Goal: Task Accomplishment & Management: Use online tool/utility

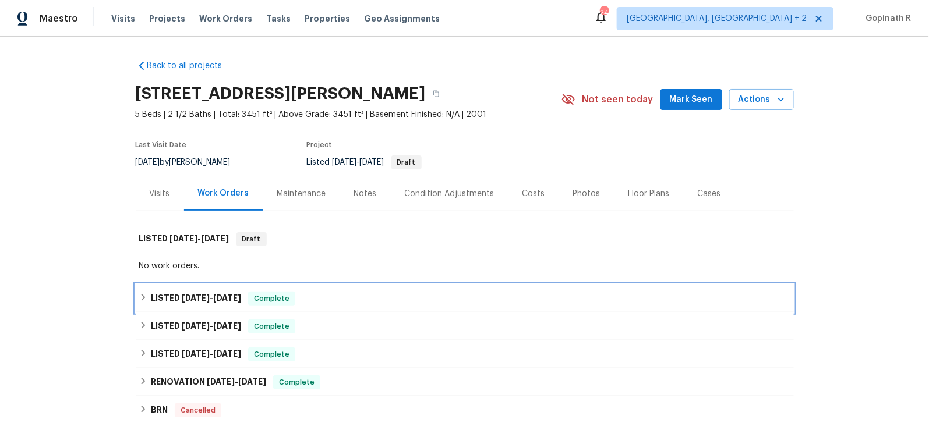
click at [341, 299] on div "LISTED 7/30/25 - 8/1/25 Complete" at bounding box center [464, 299] width 651 height 14
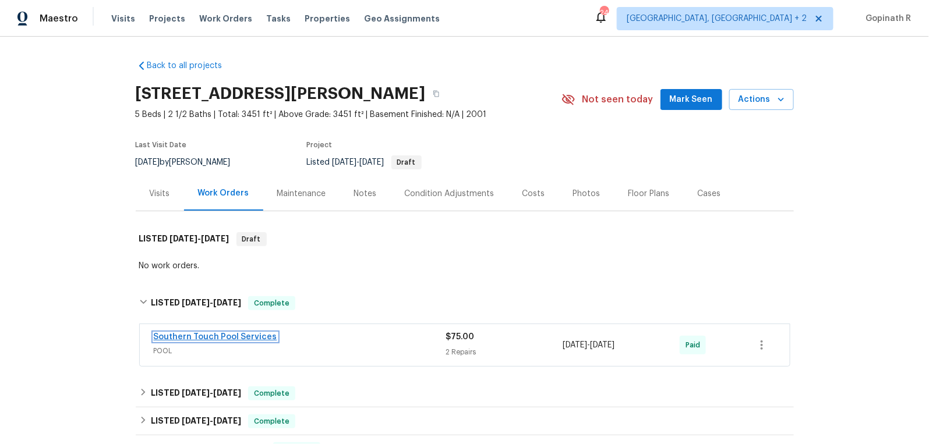
click at [226, 334] on link "Southern Touch Pool Services" at bounding box center [215, 337] width 123 height 8
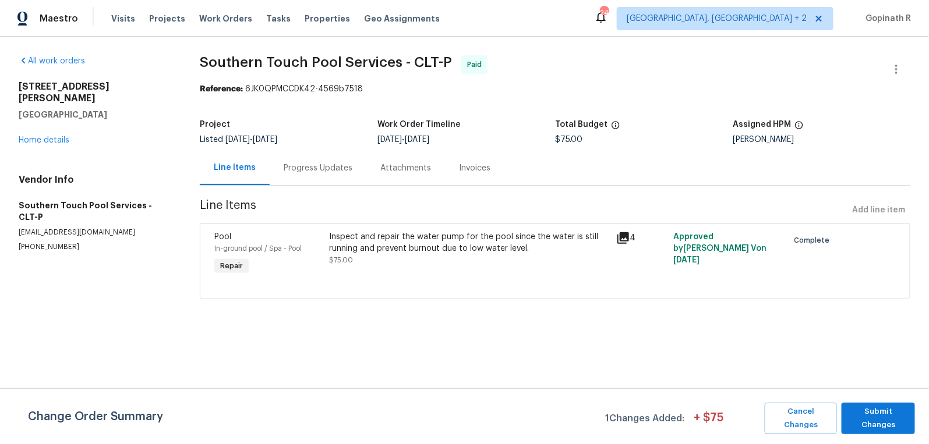
click at [303, 171] on div "Progress Updates" at bounding box center [318, 168] width 69 height 12
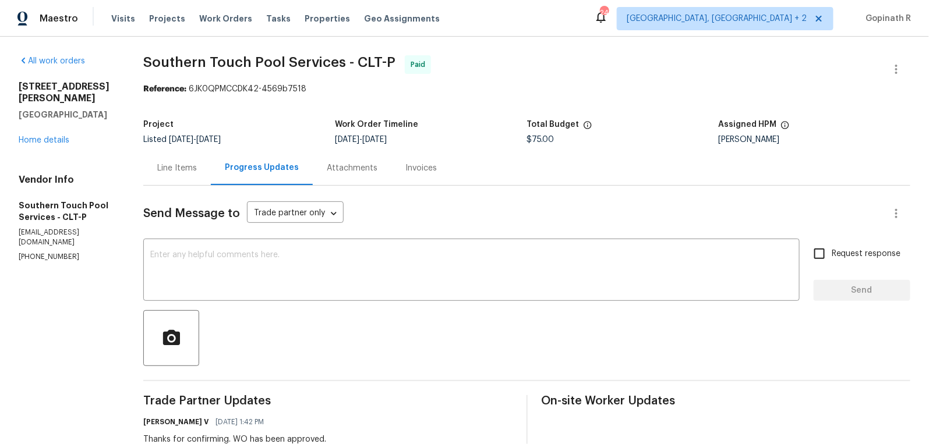
click at [173, 171] on div "Line Items" at bounding box center [177, 168] width 40 height 12
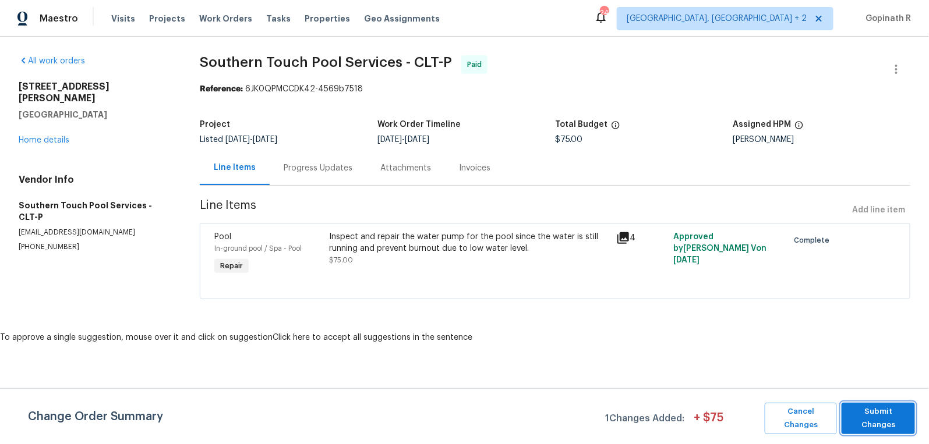
click at [885, 418] on span "Submit Changes" at bounding box center [878, 418] width 62 height 27
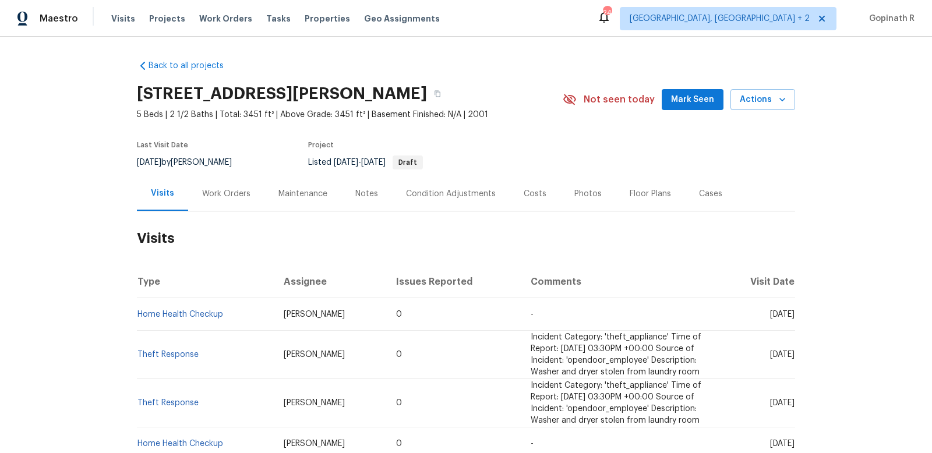
click at [228, 197] on div "Work Orders" at bounding box center [226, 194] width 48 height 12
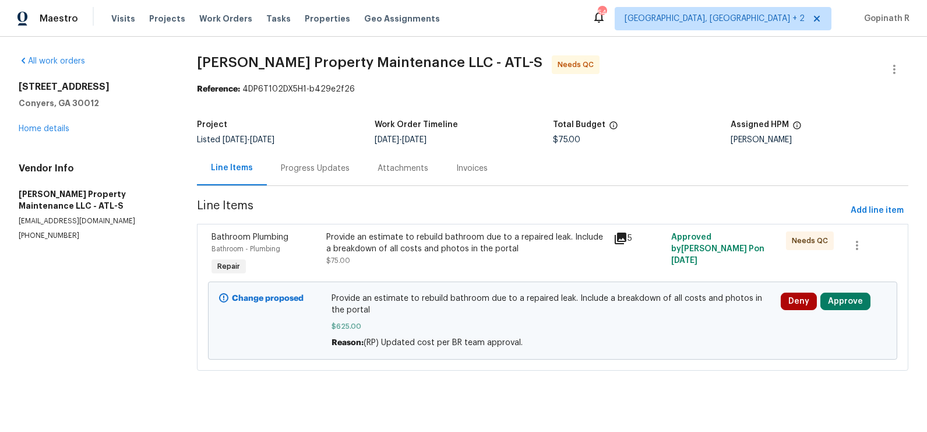
click at [263, 89] on div "Reference: 4DP6T102DX5H1-b429e2f26" at bounding box center [552, 89] width 711 height 12
copy div "4DP6T102DX5H1"
click at [843, 297] on button "Approve" at bounding box center [845, 300] width 50 height 17
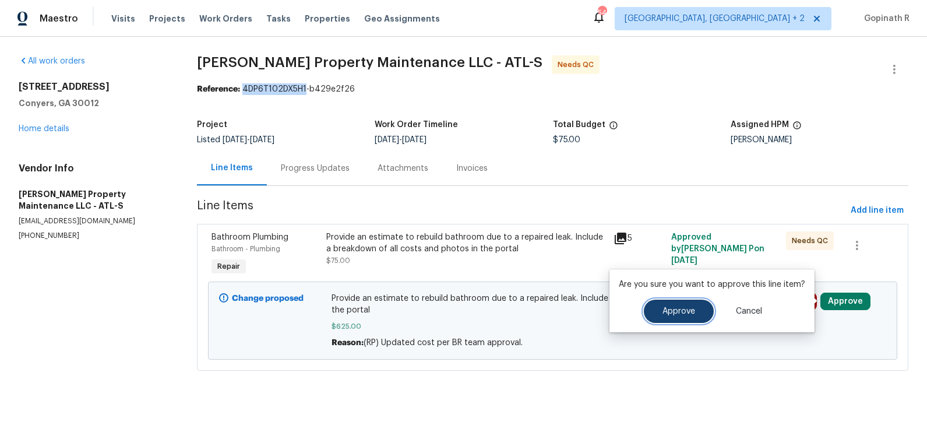
click at [653, 311] on button "Approve" at bounding box center [679, 310] width 70 height 23
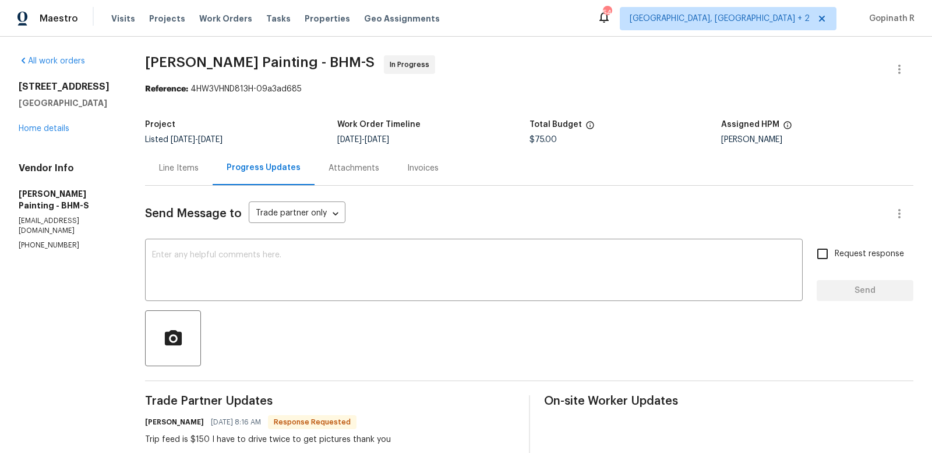
click at [199, 169] on div "Line Items" at bounding box center [179, 168] width 40 height 12
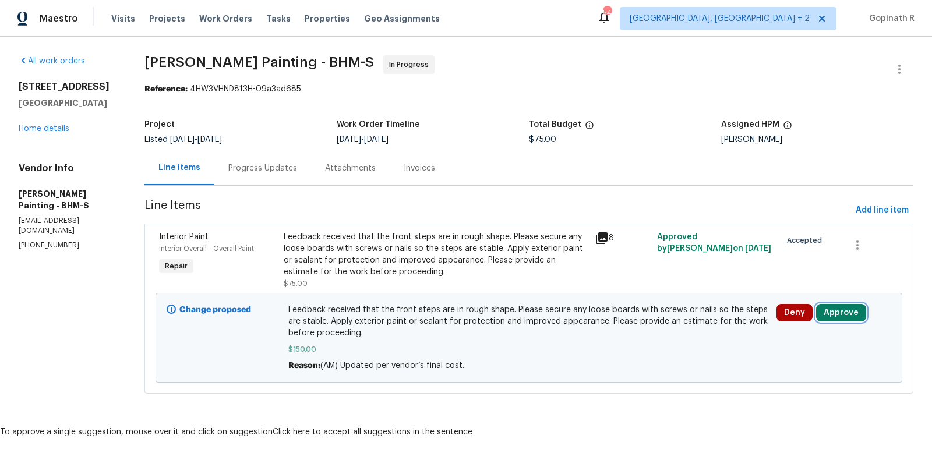
click at [839, 314] on button "Approve" at bounding box center [841, 312] width 50 height 17
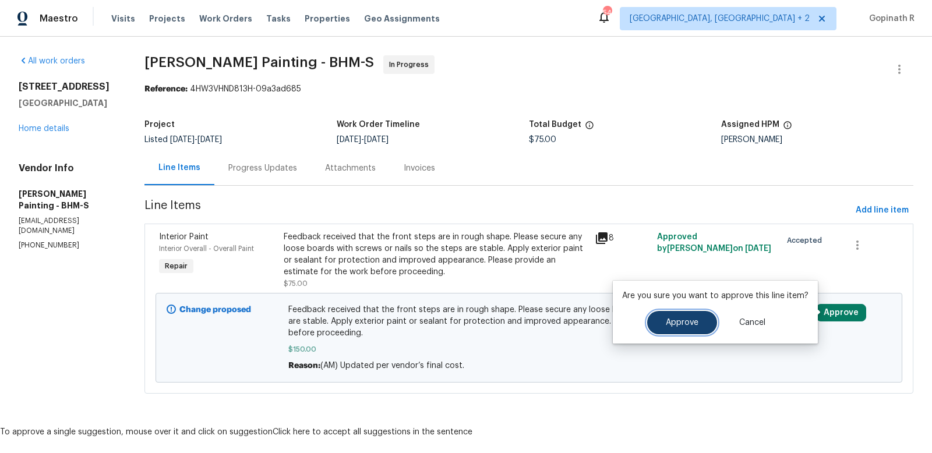
click at [688, 328] on button "Approve" at bounding box center [682, 322] width 70 height 23
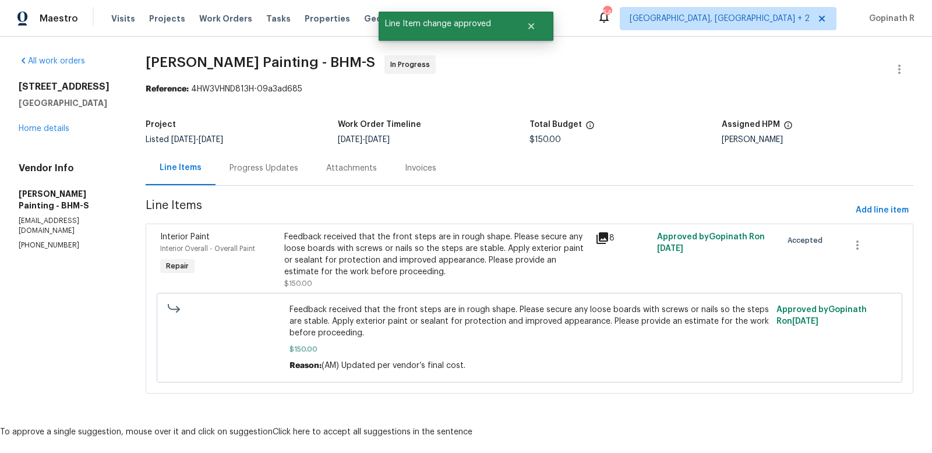
click at [261, 89] on div "Reference: 4HW3VHND813H-09a3ad685" at bounding box center [530, 89] width 768 height 12
copy div "4HW3VHND813H"
